Goal: Check status: Check status

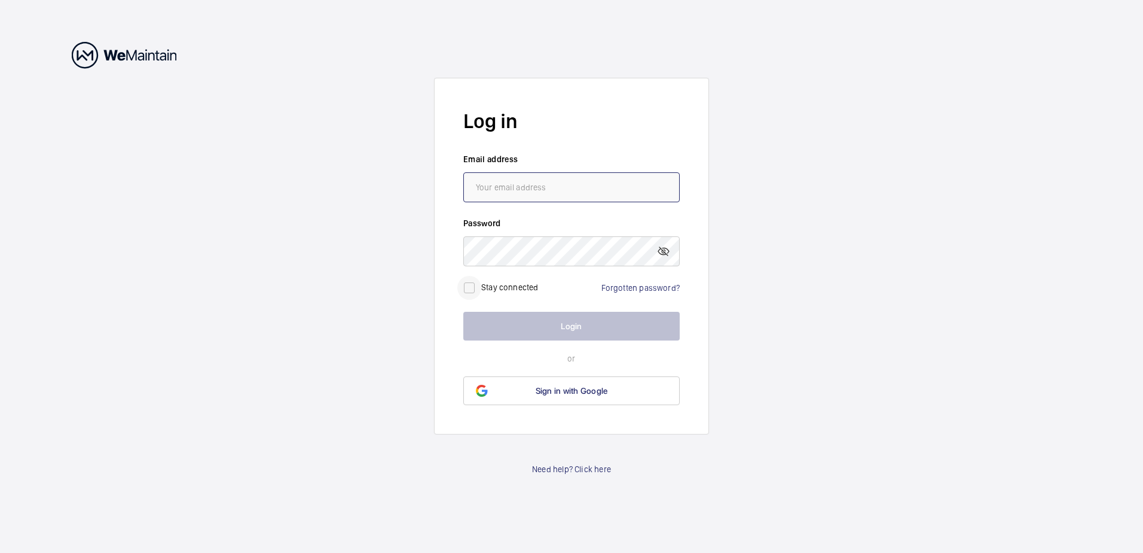
type input "[EMAIL_ADDRESS][DOMAIN_NAME]"
click at [468, 291] on input "checkbox" at bounding box center [469, 288] width 24 height 24
checkbox input "true"
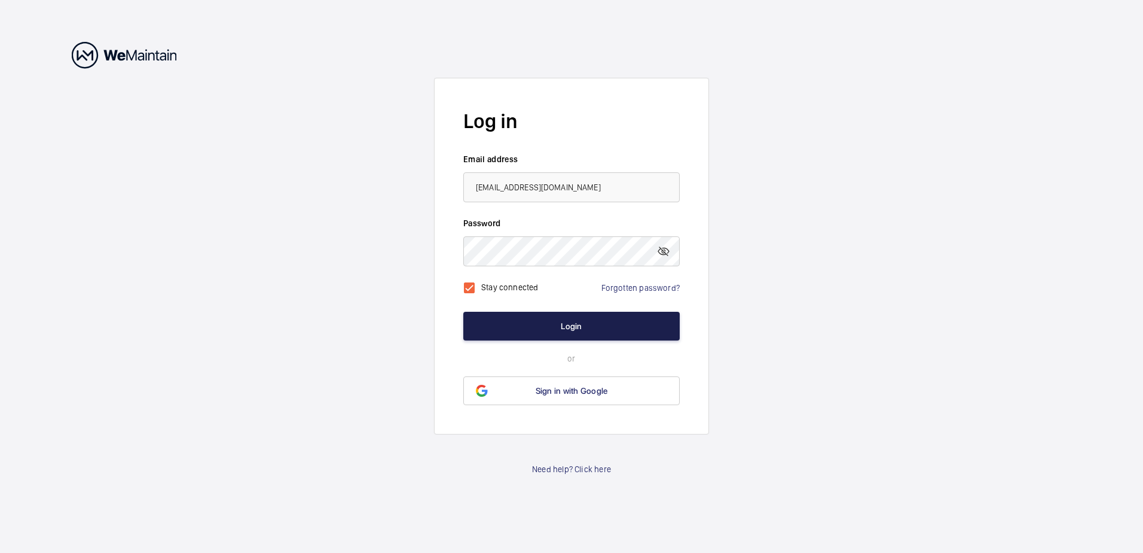
click at [572, 326] on button "Login" at bounding box center [571, 326] width 216 height 29
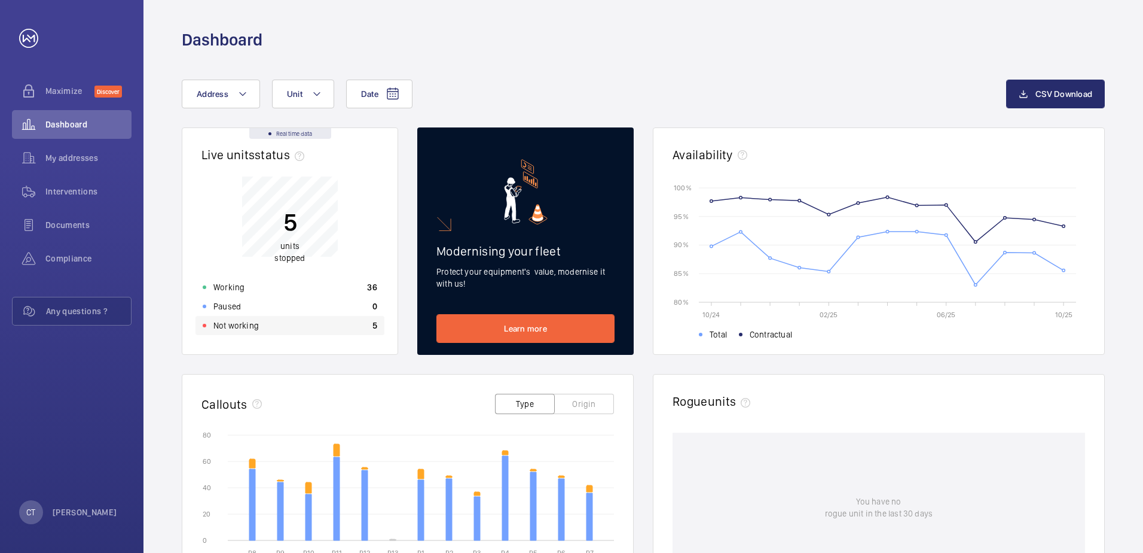
click at [263, 330] on div "Not working 5" at bounding box center [290, 325] width 189 height 19
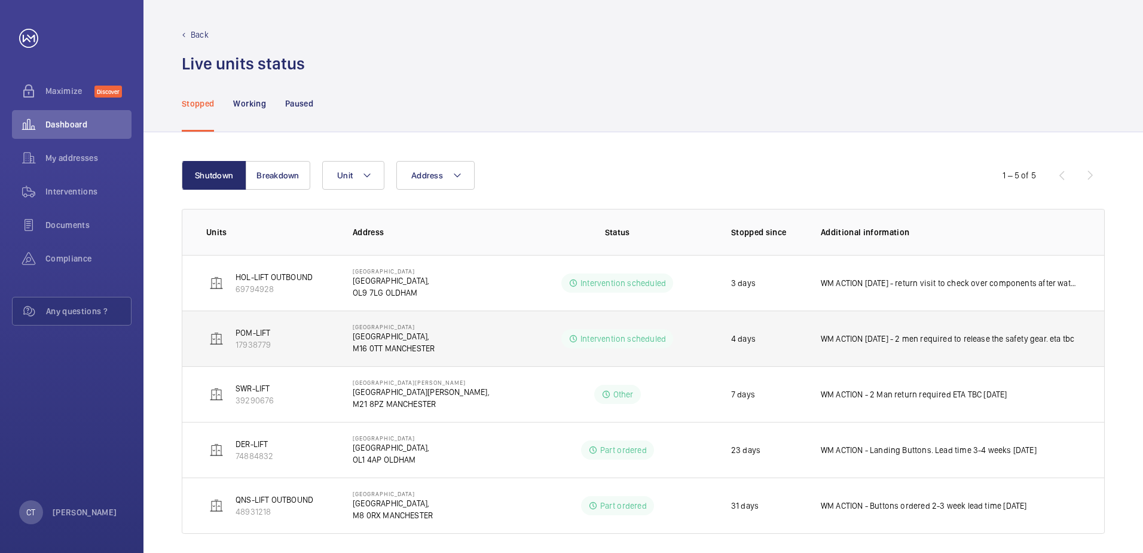
scroll to position [10, 0]
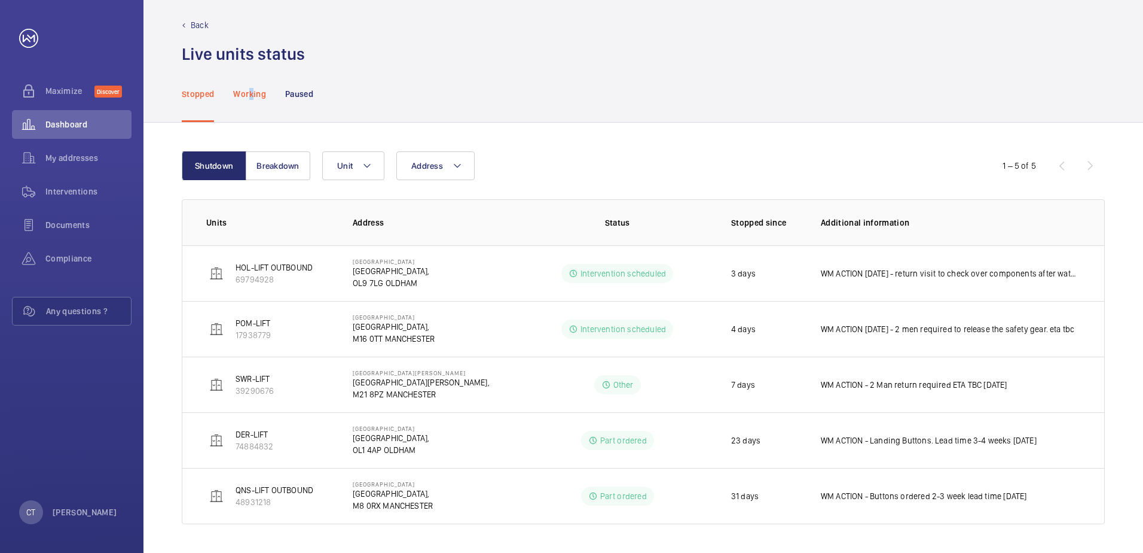
click at [252, 96] on p "Working" at bounding box center [249, 94] width 32 height 12
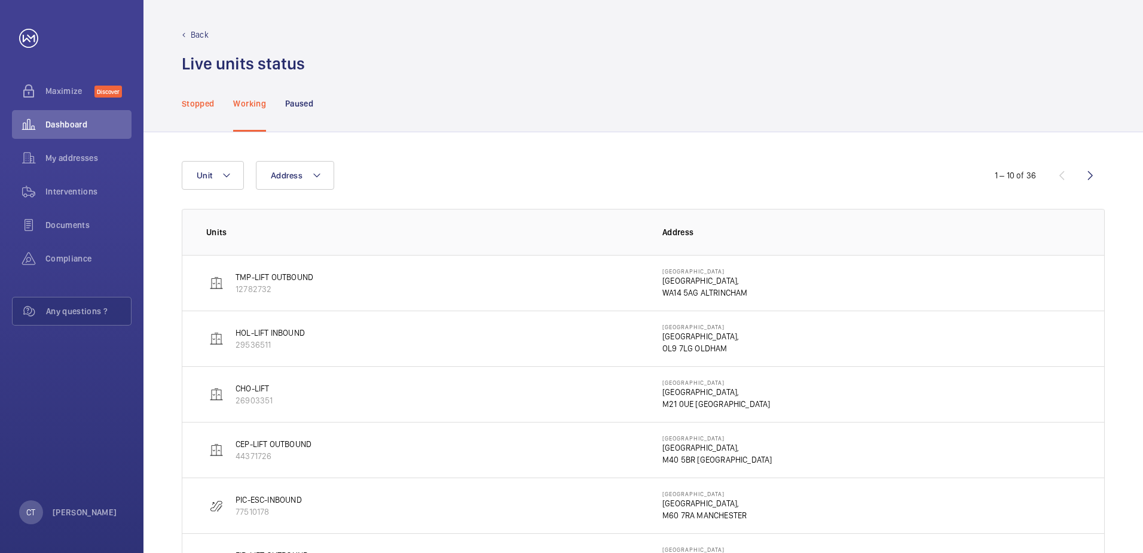
click at [198, 104] on p "Stopped" at bounding box center [198, 103] width 32 height 12
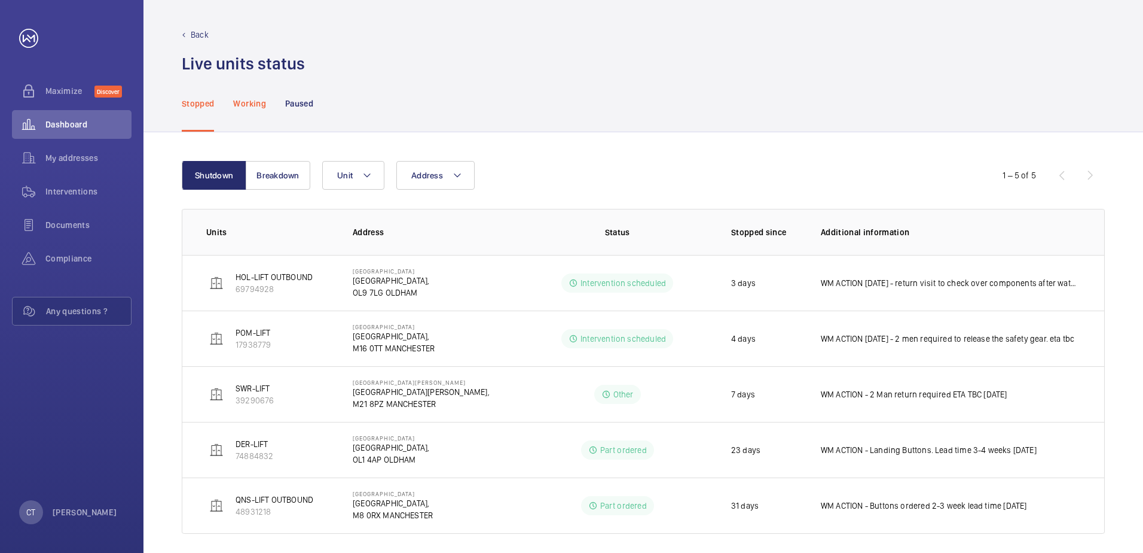
click at [261, 102] on p "Working" at bounding box center [249, 103] width 32 height 12
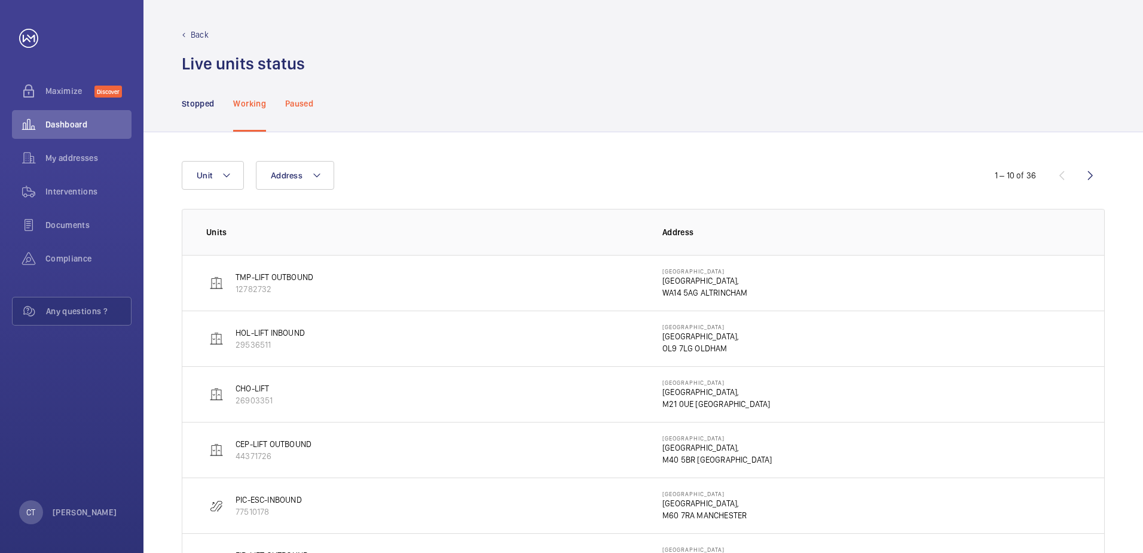
click at [300, 102] on p "Paused" at bounding box center [299, 103] width 28 height 12
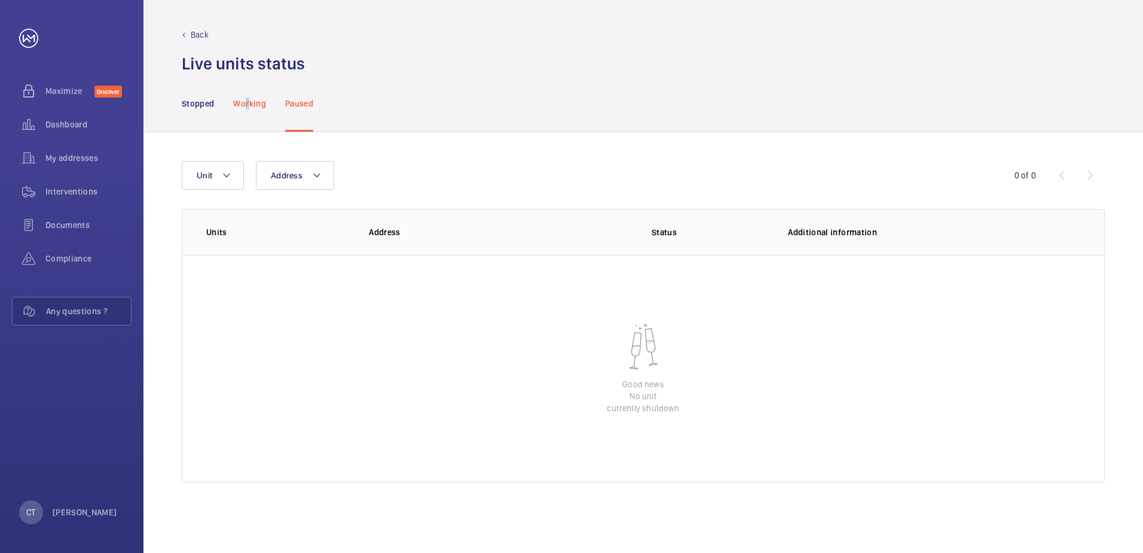
click at [248, 102] on p "Working" at bounding box center [249, 103] width 32 height 12
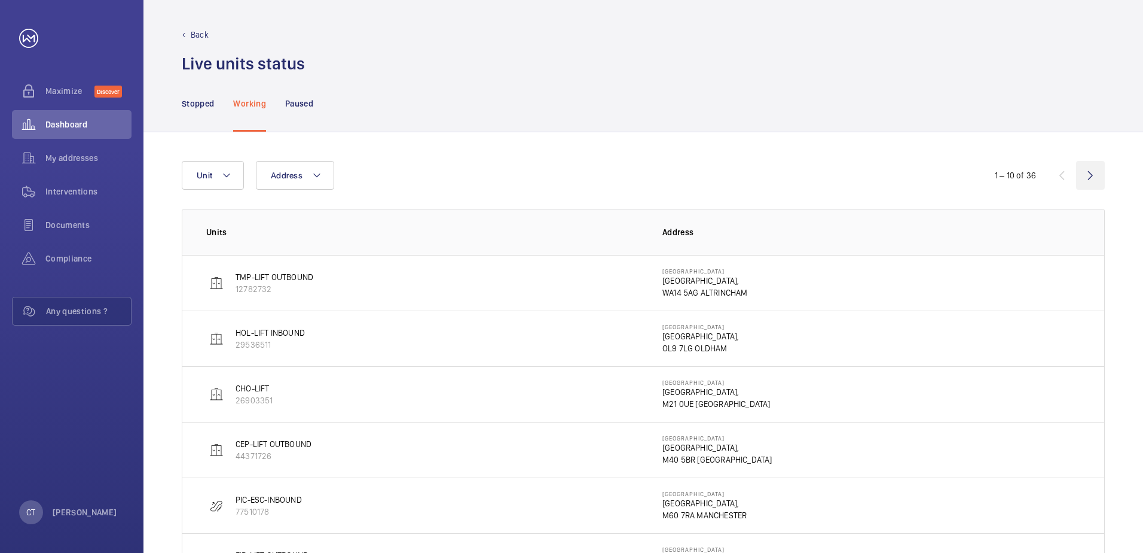
click at [1089, 176] on wm-front-icon-button at bounding box center [1090, 175] width 29 height 29
click at [1091, 177] on wm-front-icon-button at bounding box center [1090, 175] width 29 height 29
click at [1089, 173] on wm-front-icon-button at bounding box center [1090, 175] width 29 height 29
click at [1063, 174] on wm-front-icon-button at bounding box center [1062, 175] width 29 height 29
